Goal: Information Seeking & Learning: Check status

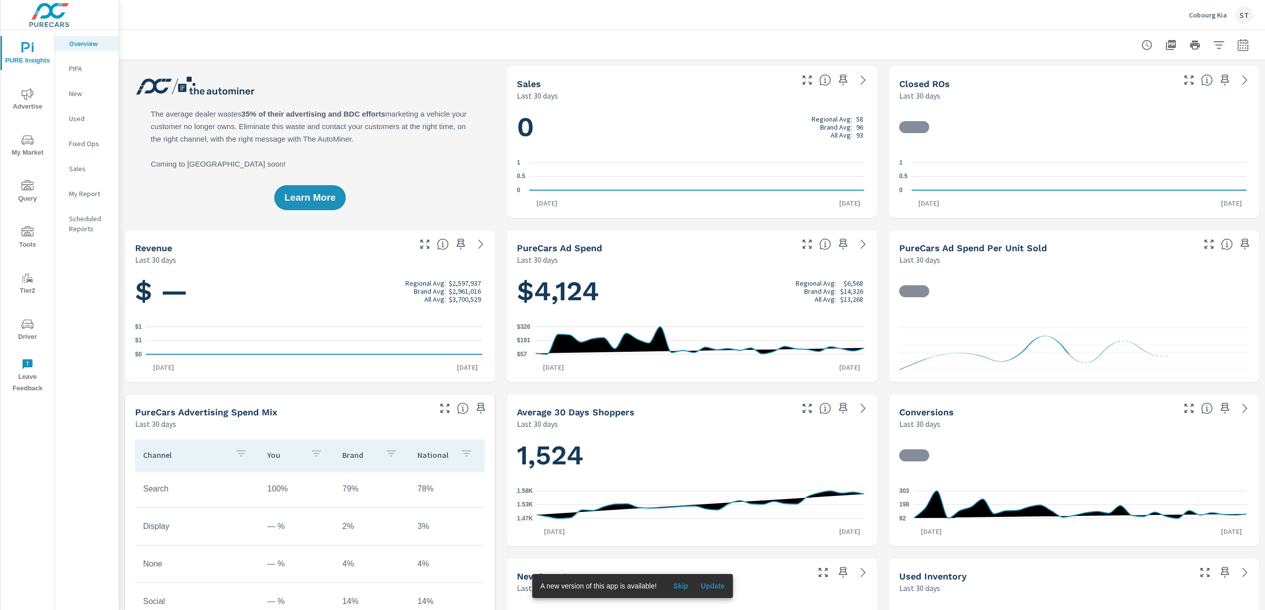
scroll to position [1, 0]
click at [40, 107] on span "Advertise" at bounding box center [28, 100] width 48 height 25
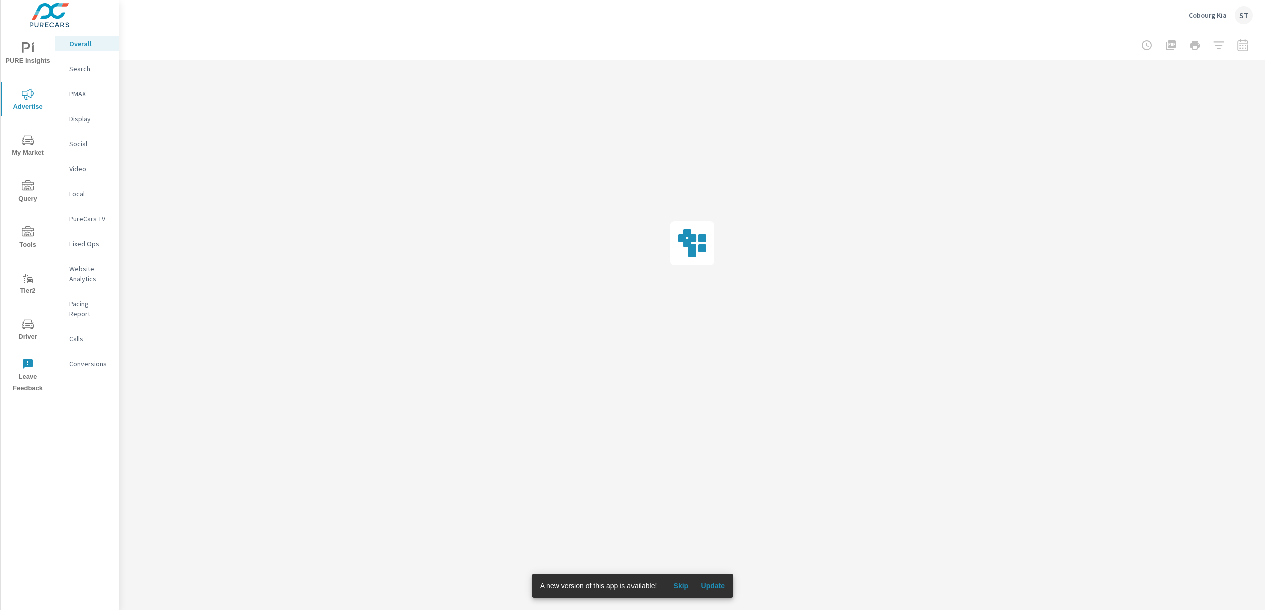
click at [77, 142] on p "Social" at bounding box center [90, 144] width 42 height 10
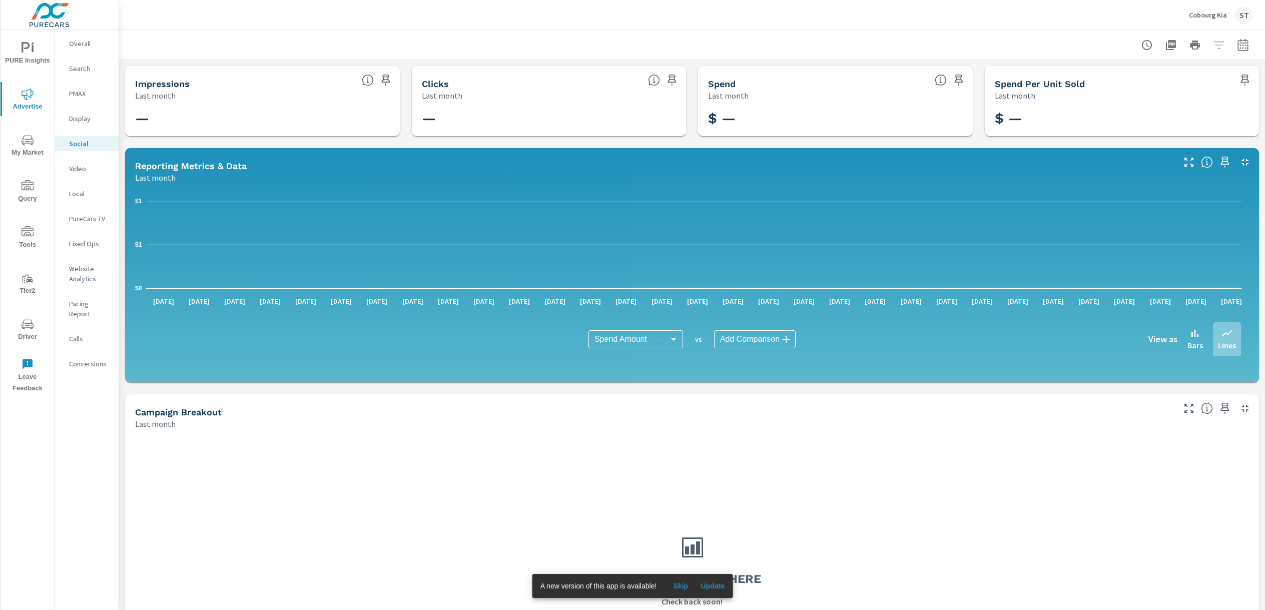
click at [26, 241] on span "Tools" at bounding box center [28, 238] width 48 height 25
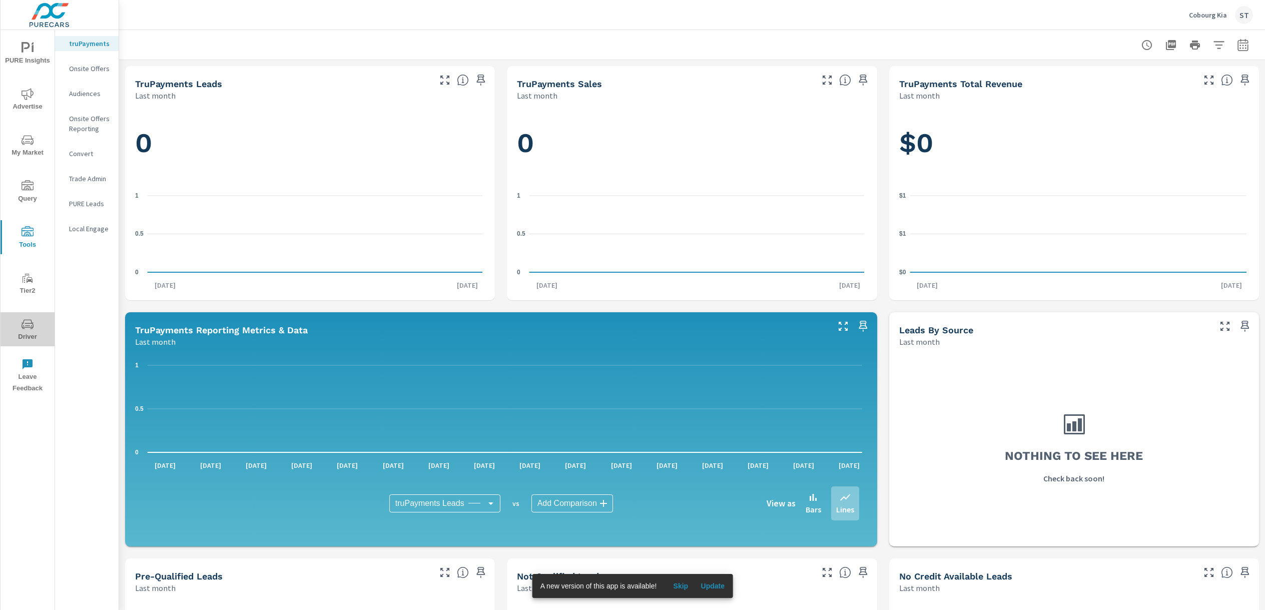
click at [34, 336] on span "Driver" at bounding box center [28, 330] width 48 height 25
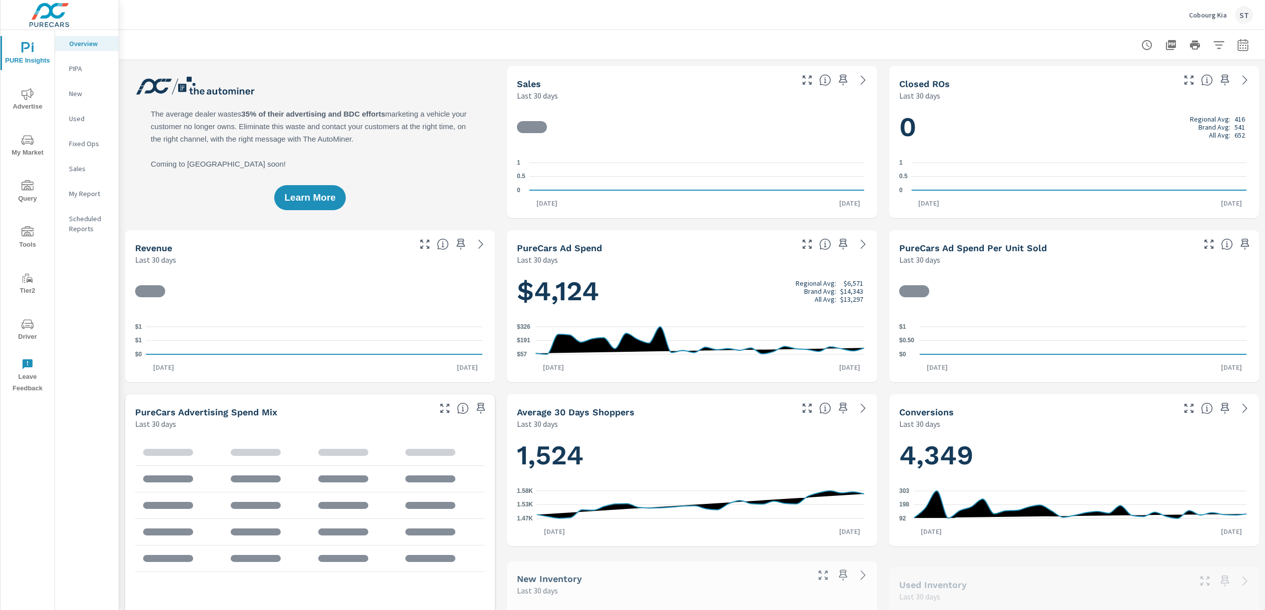
scroll to position [1, 0]
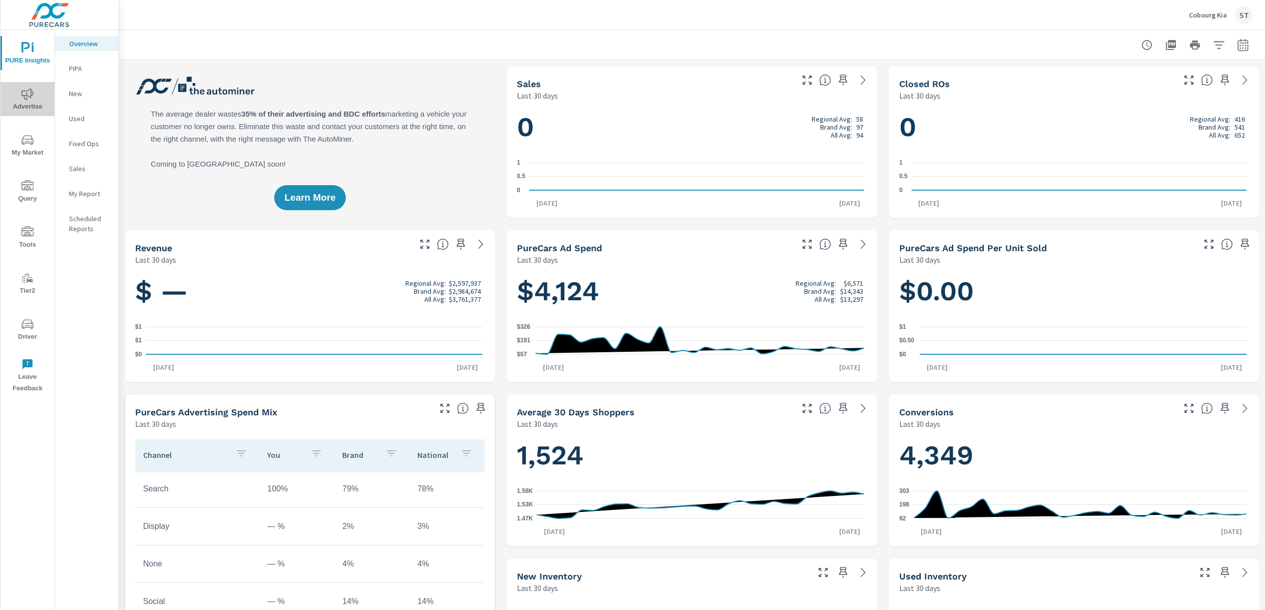
click at [23, 105] on span "Advertise" at bounding box center [28, 100] width 48 height 25
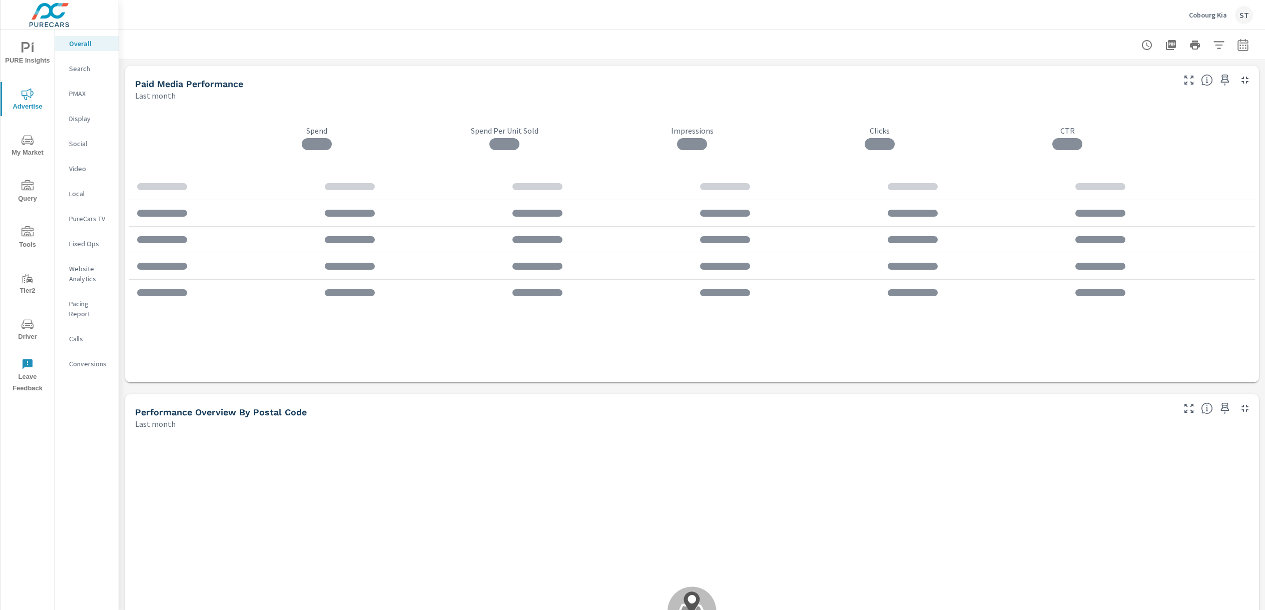
click at [81, 149] on div "Social" at bounding box center [87, 143] width 64 height 15
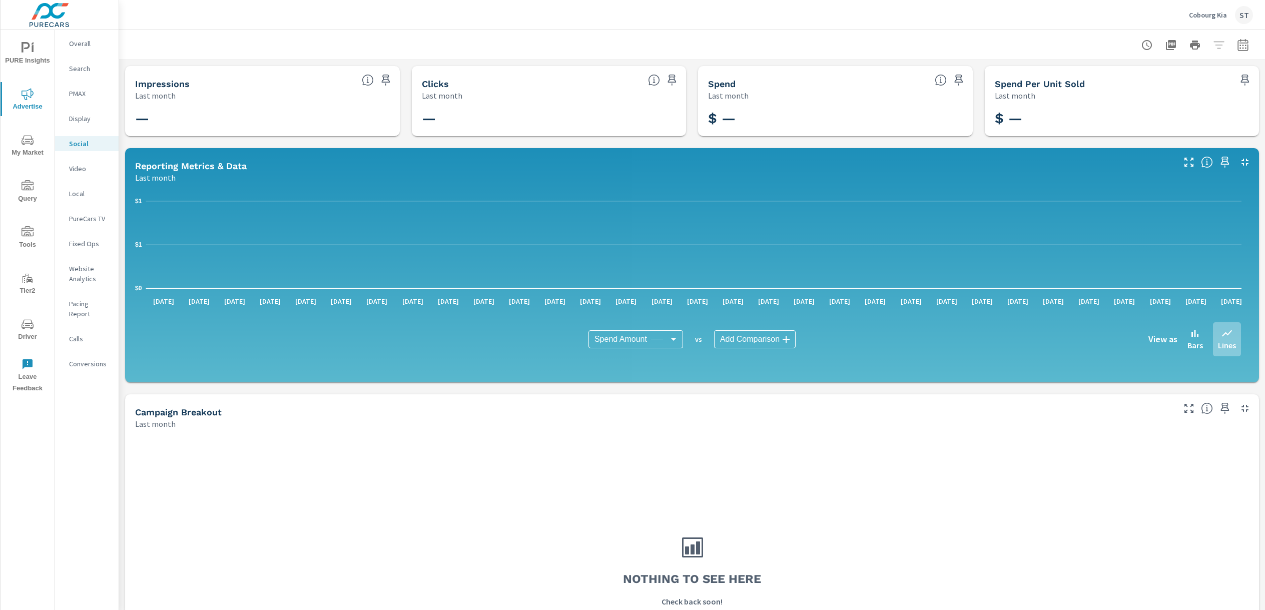
click at [29, 327] on icon "nav menu" at bounding box center [28, 324] width 12 height 10
